Goal: Task Accomplishment & Management: Use online tool/utility

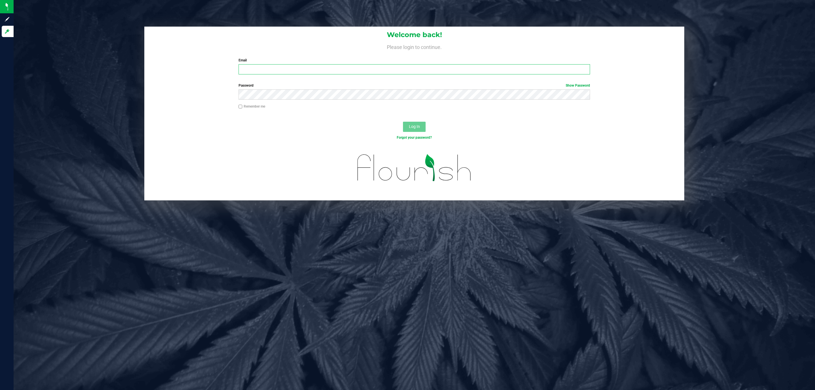
drag, startPoint x: 245, startPoint y: 66, endPoint x: 246, endPoint y: 62, distance: 4.3
click at [245, 66] on input "Email" at bounding box center [415, 69] width 352 height 10
click at [333, 72] on input "[EMAIL_ADDRESS]" at bounding box center [415, 69] width 352 height 10
type input "[EMAIL_ADDRESS][DOMAIN_NAME]"
click at [403, 122] on button "Log In" at bounding box center [414, 127] width 23 height 10
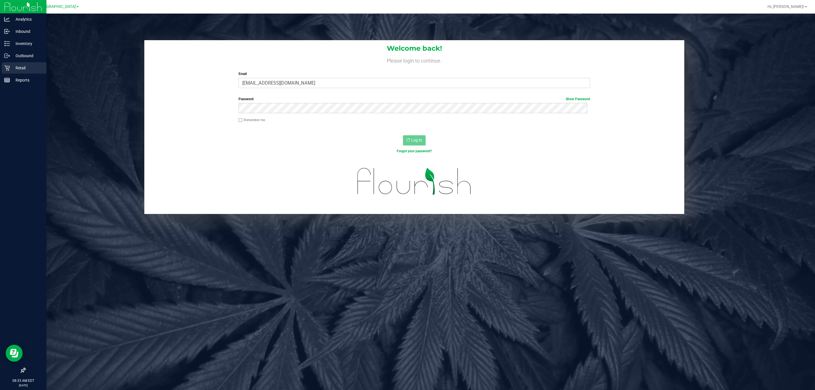
click at [5, 72] on div "Retail" at bounding box center [24, 67] width 45 height 11
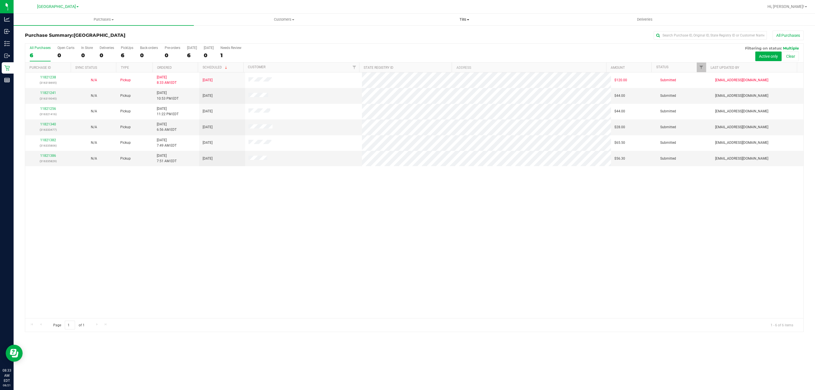
click at [468, 25] on uib-tab-heading "Tills Manage tills Reconcile e-payments" at bounding box center [465, 19] width 180 height 11
click at [443, 33] on li "Manage tills" at bounding box center [464, 34] width 180 height 7
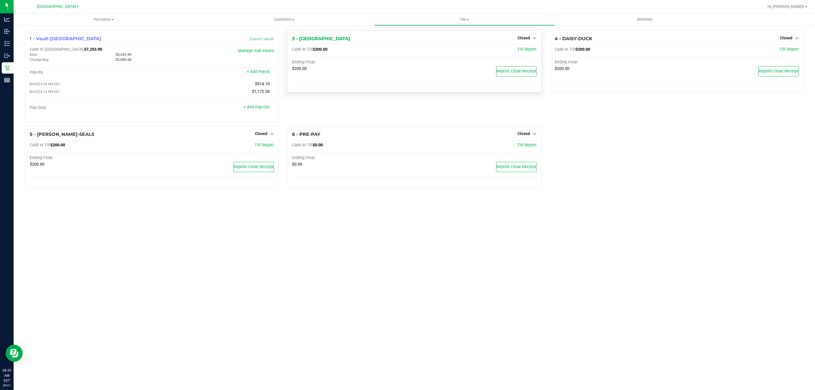
drag, startPoint x: 535, startPoint y: 40, endPoint x: 530, endPoint y: 44, distance: 6.3
click at [536, 40] on icon at bounding box center [535, 38] width 4 height 4
click at [521, 52] on link "Open Till" at bounding box center [523, 50] width 15 height 5
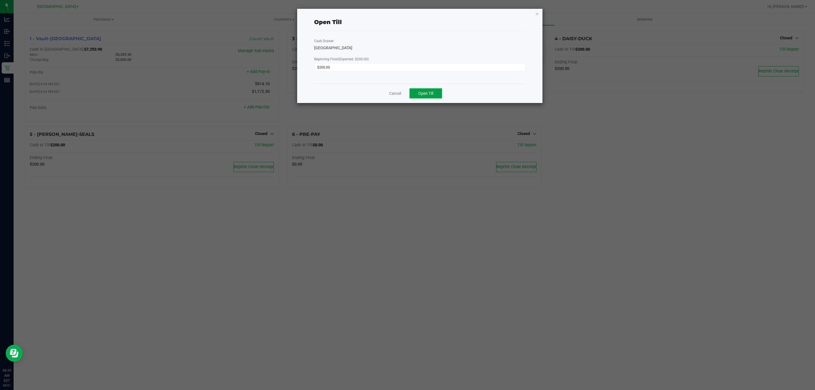
click at [421, 95] on span "Open Till" at bounding box center [425, 93] width 15 height 5
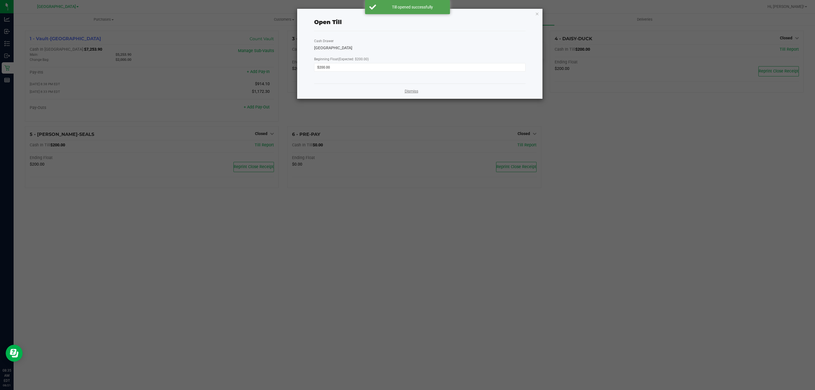
click at [407, 93] on link "Dismiss" at bounding box center [412, 91] width 14 height 6
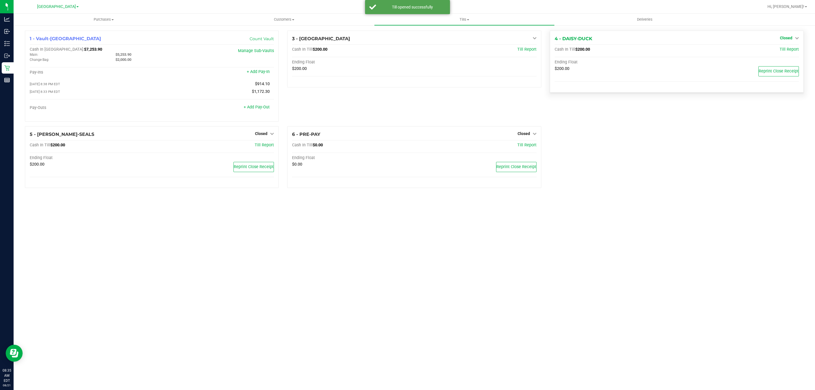
click at [781, 37] on span "Closed" at bounding box center [786, 38] width 12 height 5
click at [780, 50] on link "Open Till" at bounding box center [786, 50] width 15 height 5
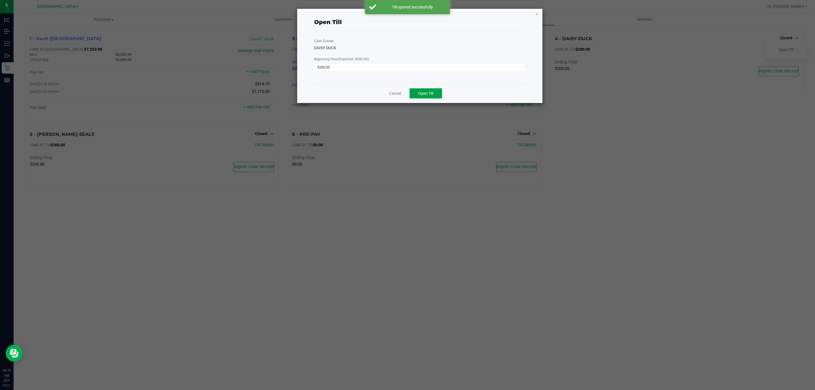
click at [417, 93] on button "Open Till" at bounding box center [426, 93] width 33 height 10
click at [407, 93] on link "Dismiss" at bounding box center [412, 91] width 14 height 6
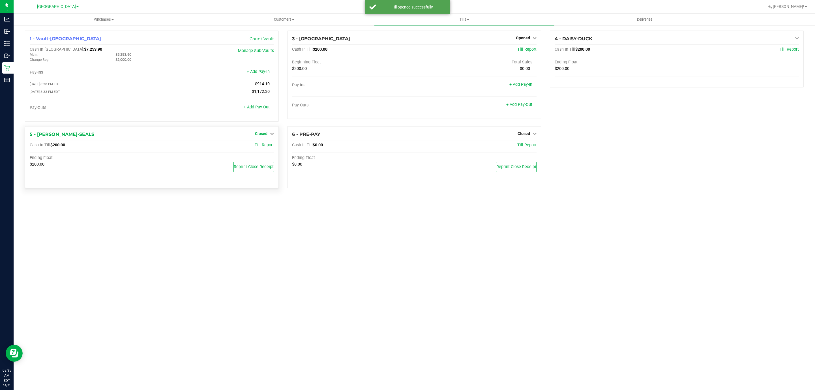
click at [264, 133] on span "Closed" at bounding box center [261, 133] width 12 height 5
click at [262, 147] on link "Open Till" at bounding box center [261, 145] width 15 height 5
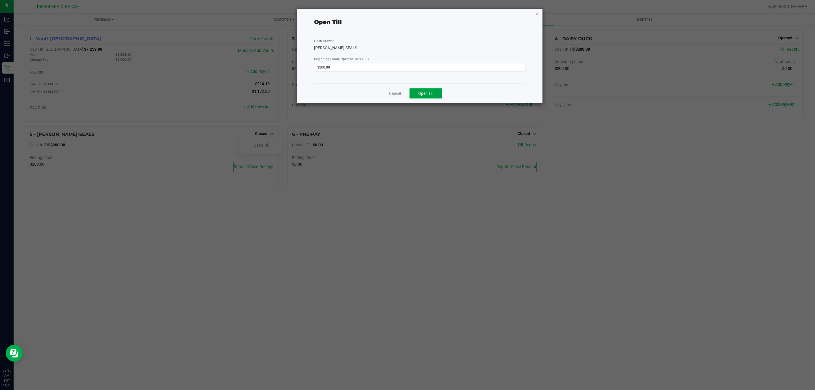
click at [427, 93] on span "Open Till" at bounding box center [425, 93] width 15 height 5
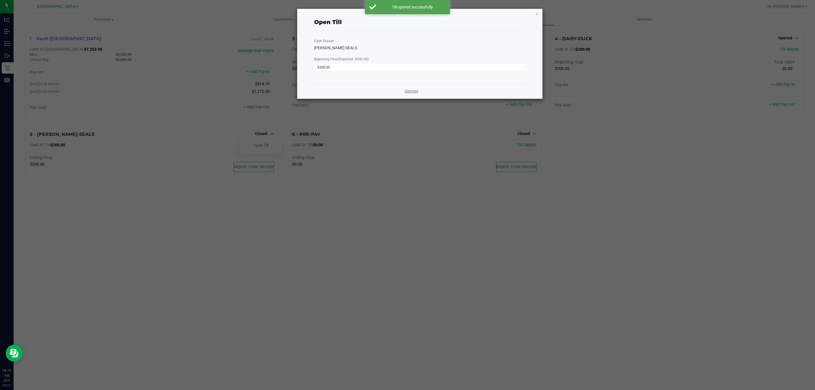
click at [410, 92] on link "Dismiss" at bounding box center [412, 91] width 14 height 6
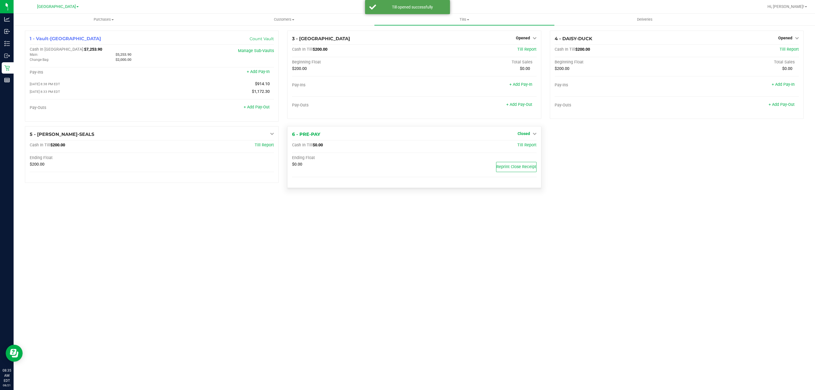
click at [530, 136] on link "Closed" at bounding box center [527, 133] width 19 height 5
click at [529, 146] on link "Open Till" at bounding box center [523, 145] width 15 height 5
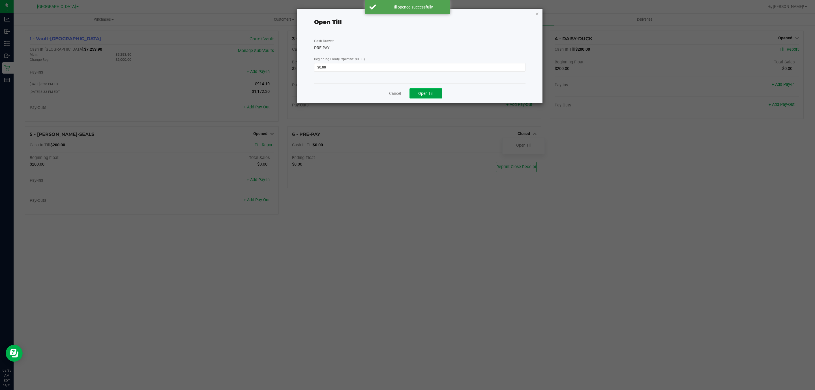
click at [424, 90] on button "Open Till" at bounding box center [426, 93] width 33 height 10
click at [405, 93] on link "Dismiss" at bounding box center [412, 91] width 14 height 6
